Goal: Information Seeking & Learning: Learn about a topic

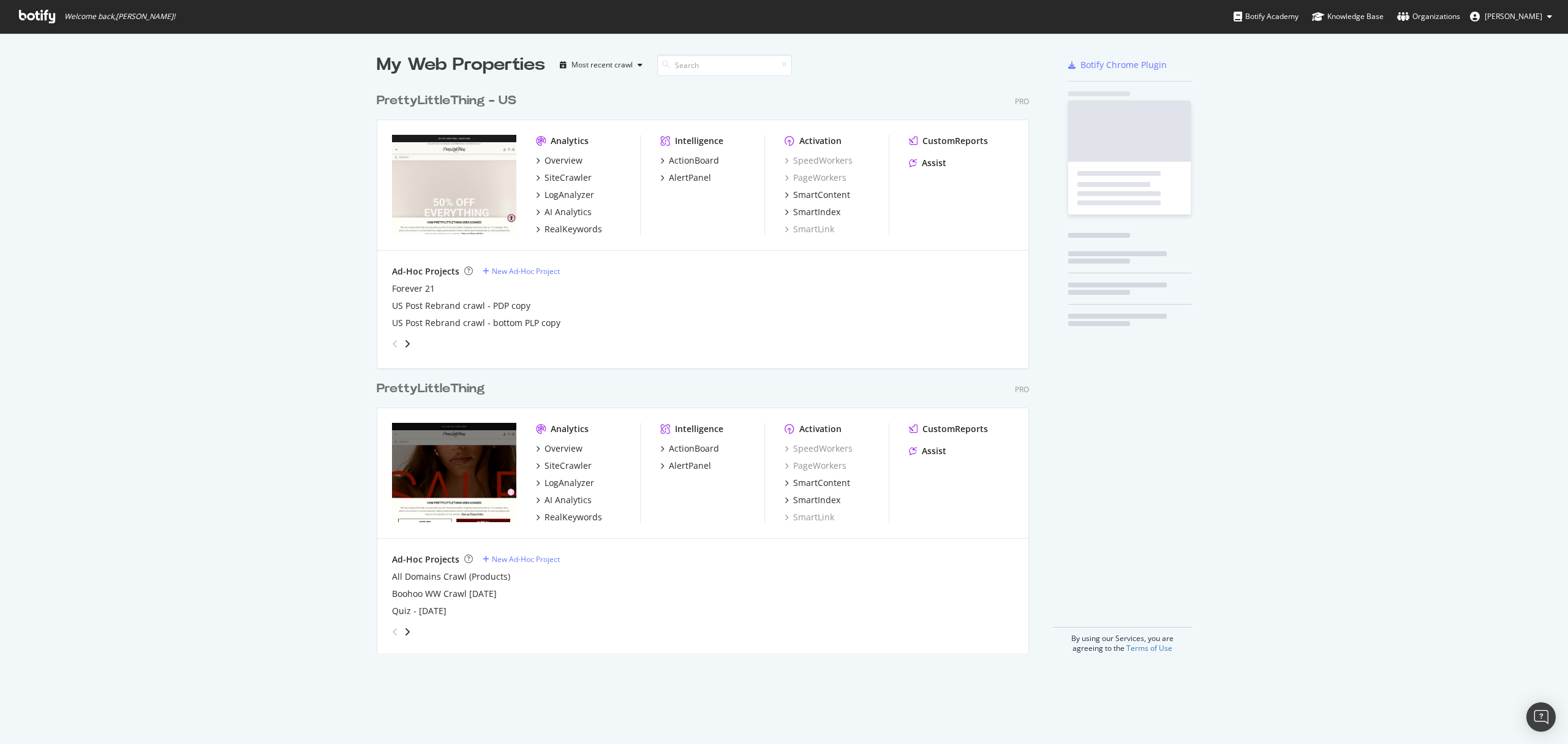
scroll to position [564, 650]
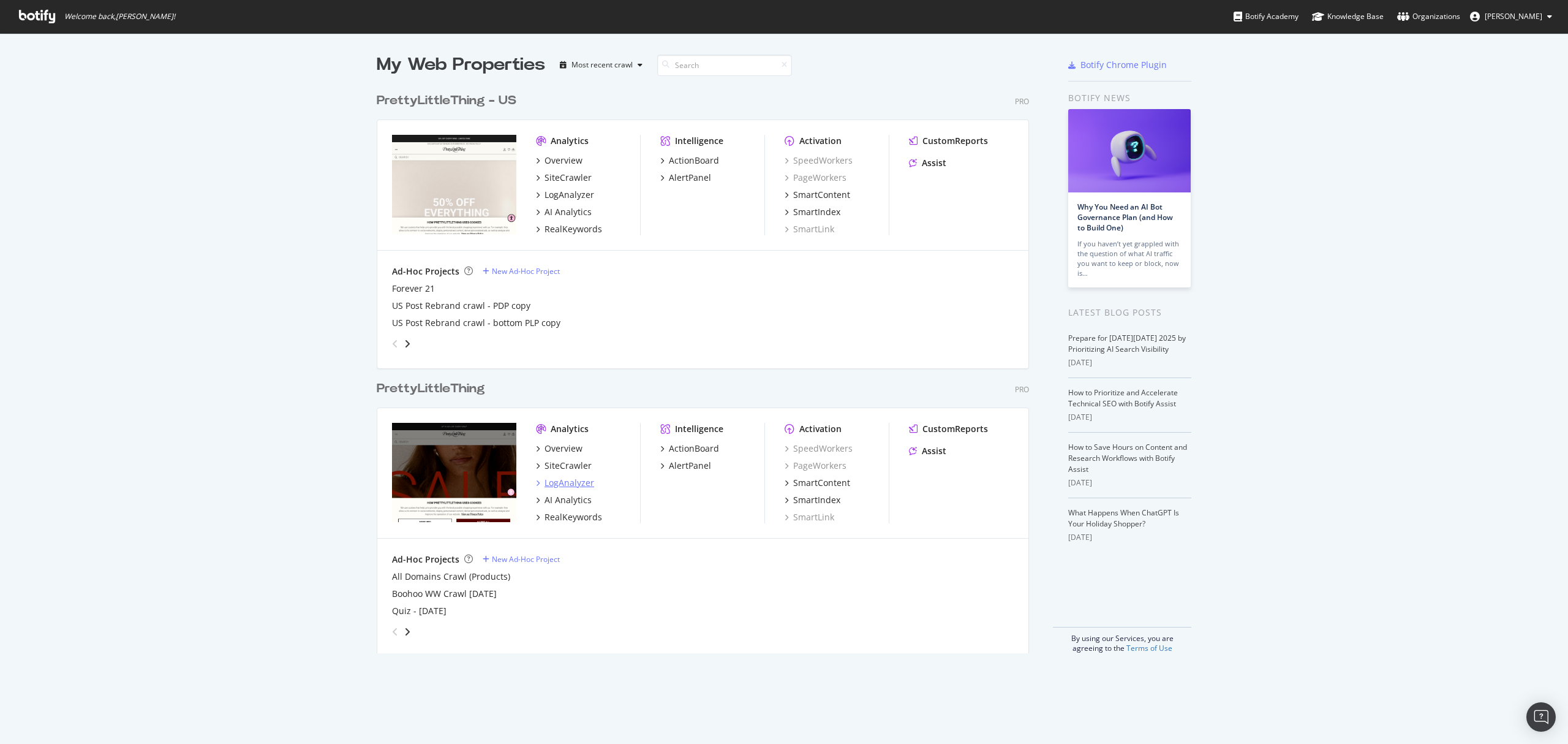
click at [551, 478] on div "LogAnalyzer" at bounding box center [569, 482] width 49 height 12
